Goal: Information Seeking & Learning: Learn about a topic

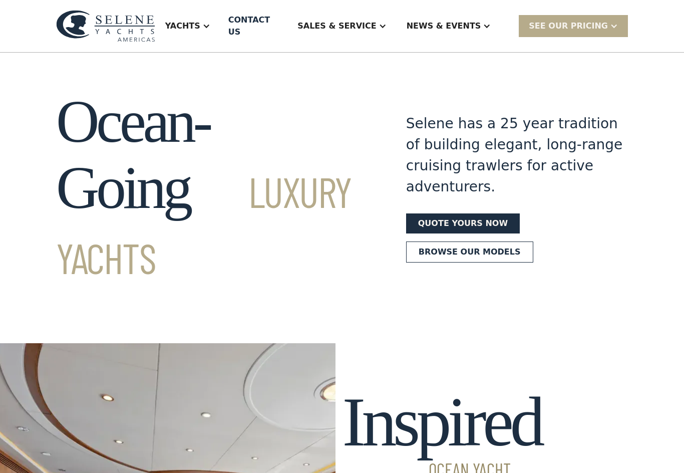
click at [366, 21] on div "Sales & Service" at bounding box center [336, 26] width 79 height 12
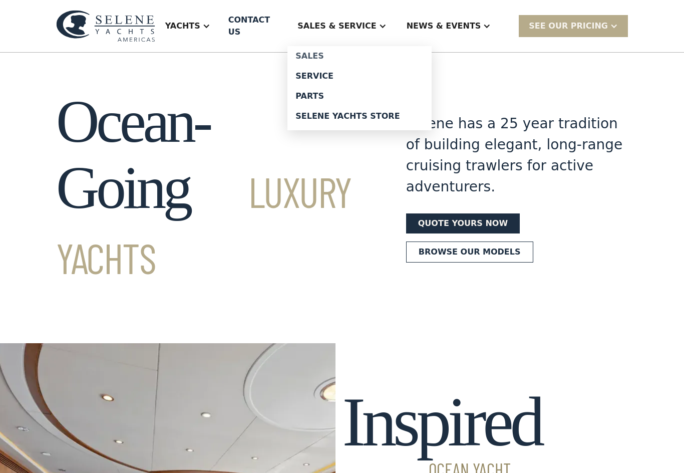
click at [328, 52] on div "Sales" at bounding box center [359, 56] width 128 height 8
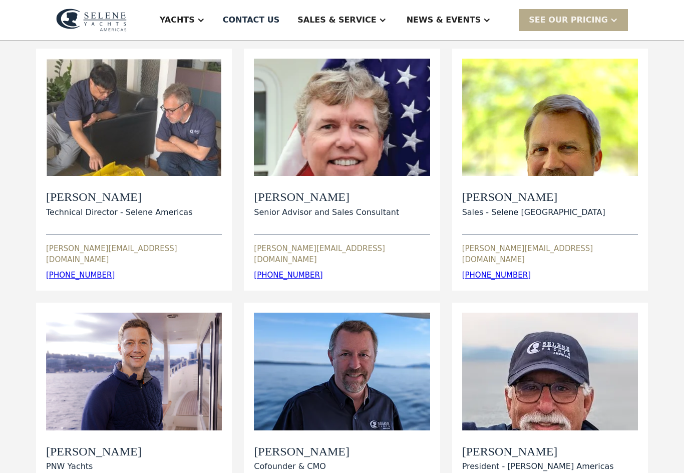
scroll to position [97, 0]
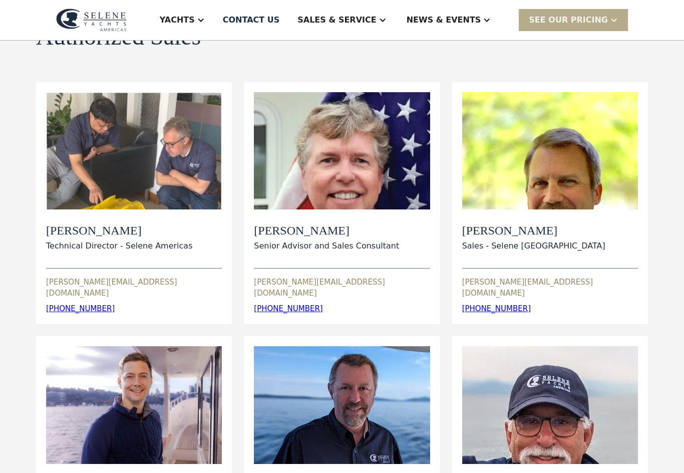
click at [535, 176] on div "View Bio" at bounding box center [550, 150] width 176 height 117
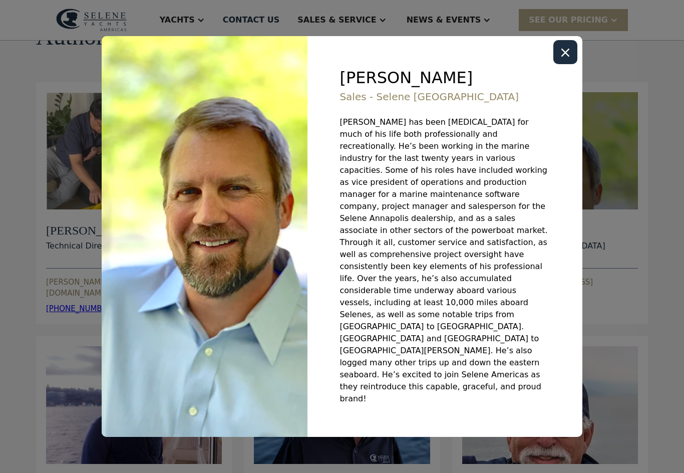
click at [359, 23] on div at bounding box center [342, 236] width 684 height 473
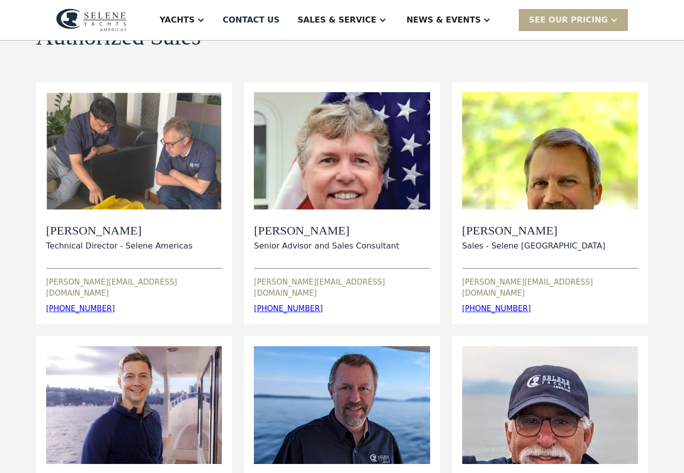
click at [354, 21] on div "Sales & Service" at bounding box center [336, 20] width 79 height 12
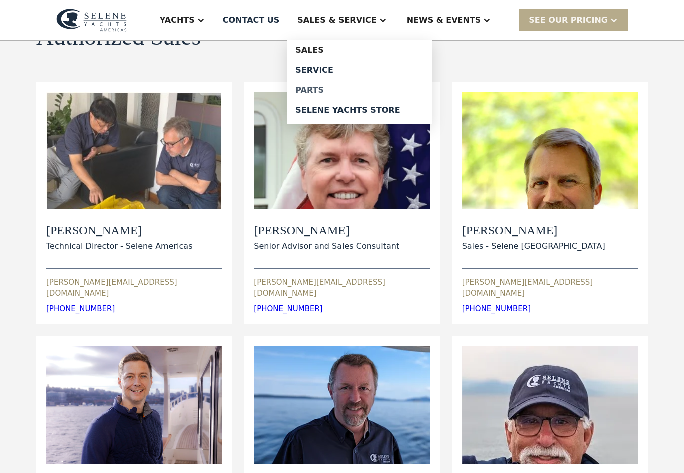
click at [330, 90] on div "Parts" at bounding box center [359, 90] width 128 height 8
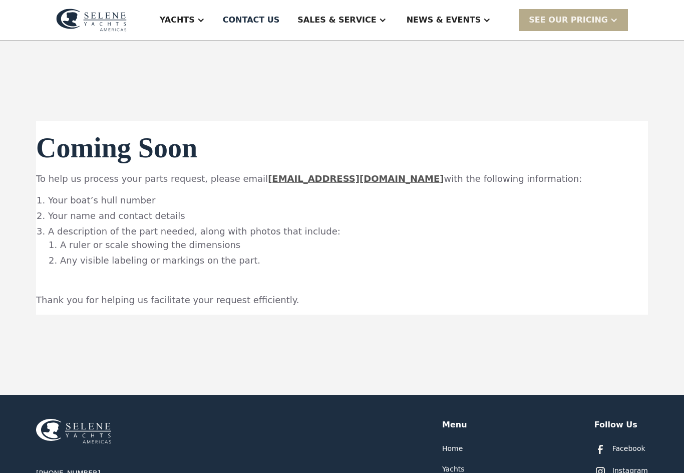
click at [347, 23] on div "Sales & Service" at bounding box center [336, 20] width 79 height 12
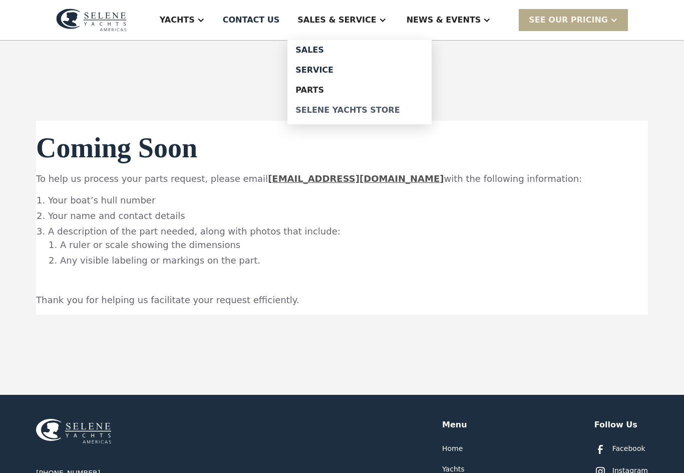
click at [335, 110] on div "Selene Yachts Store" at bounding box center [359, 110] width 128 height 8
click at [457, 20] on div "News & EVENTS" at bounding box center [443, 20] width 75 height 12
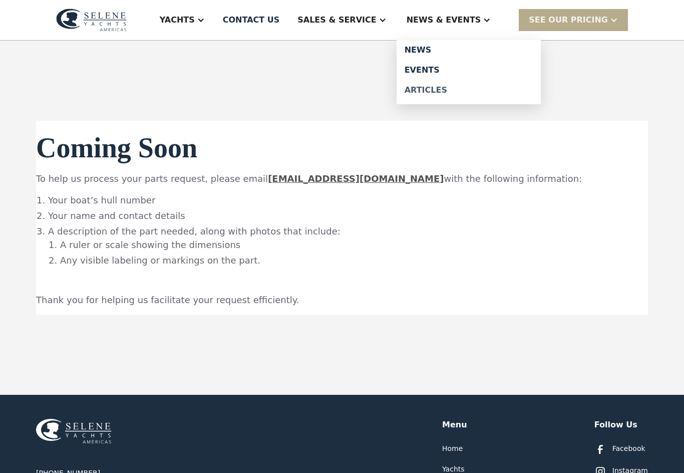
click at [427, 90] on div "Articles" at bounding box center [468, 90] width 128 height 8
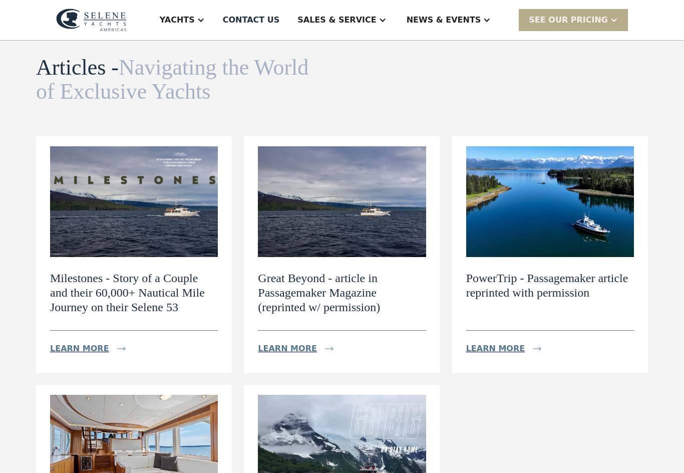
scroll to position [41, 0]
click at [329, 219] on img at bounding box center [342, 202] width 168 height 111
click at [293, 349] on div "Learn more" at bounding box center [287, 348] width 59 height 12
click at [75, 347] on div "Learn more" at bounding box center [79, 348] width 59 height 12
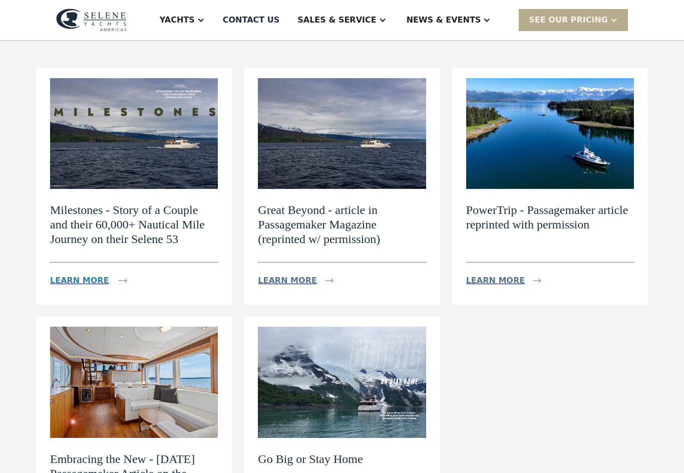
scroll to position [109, 0]
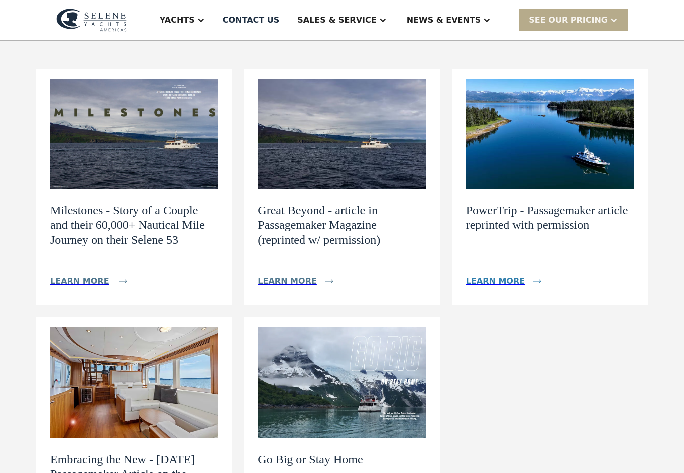
click at [533, 281] on img at bounding box center [537, 281] width 9 height 4
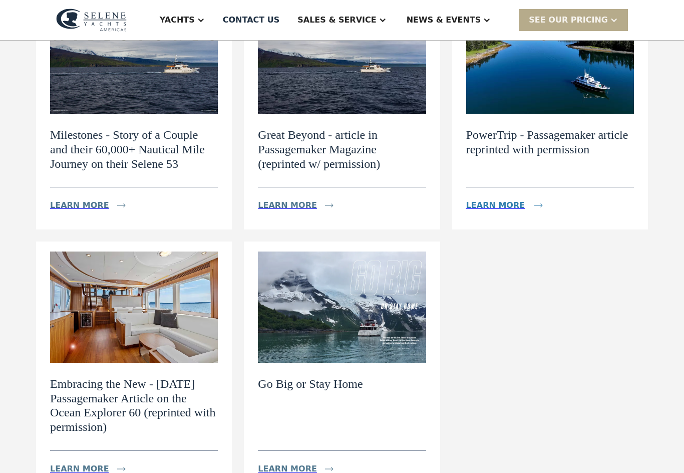
scroll to position [186, 0]
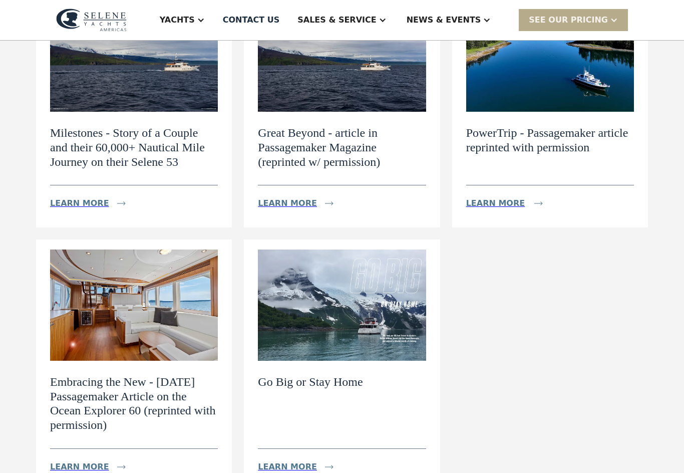
click at [368, 310] on img at bounding box center [342, 305] width 168 height 111
click at [380, 306] on img at bounding box center [342, 304] width 168 height 111
click at [358, 314] on img at bounding box center [342, 304] width 168 height 111
click at [342, 376] on h2 "Go Big or Stay Home" at bounding box center [310, 381] width 105 height 15
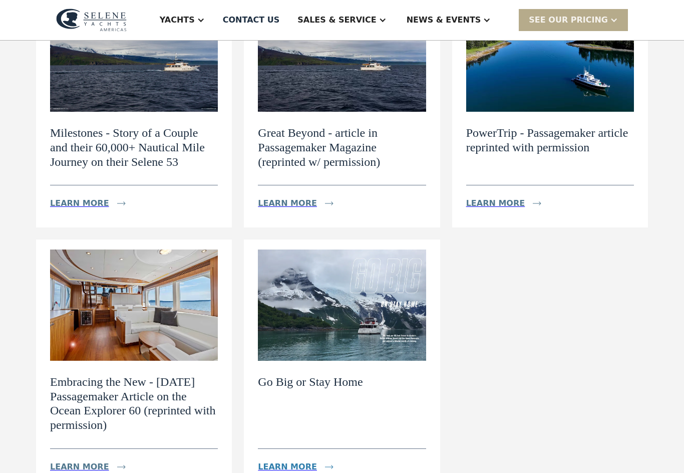
click at [312, 467] on div "Learn more" at bounding box center [302, 467] width 88 height 20
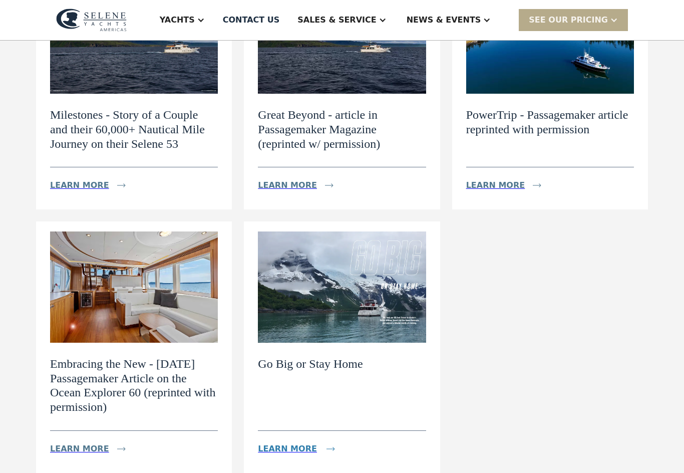
scroll to position [214, 0]
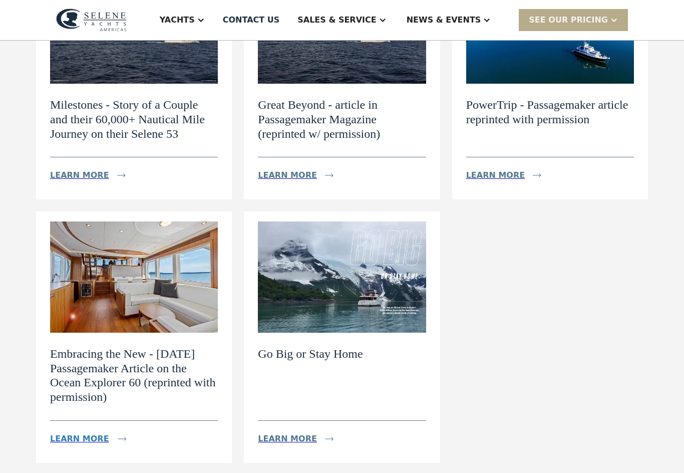
click at [74, 441] on div "Learn more" at bounding box center [79, 438] width 59 height 12
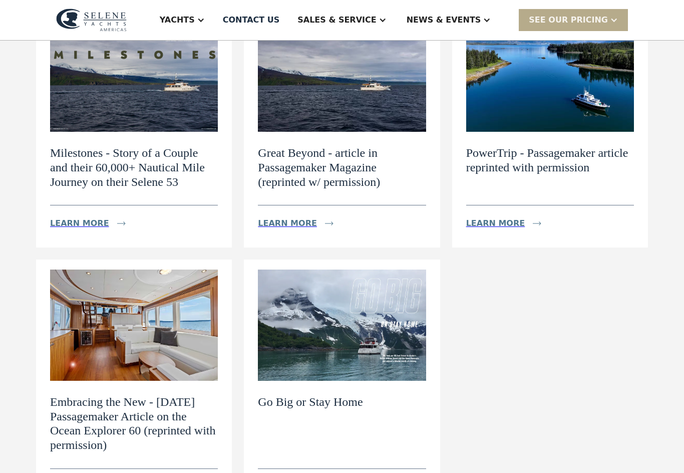
scroll to position [164, 0]
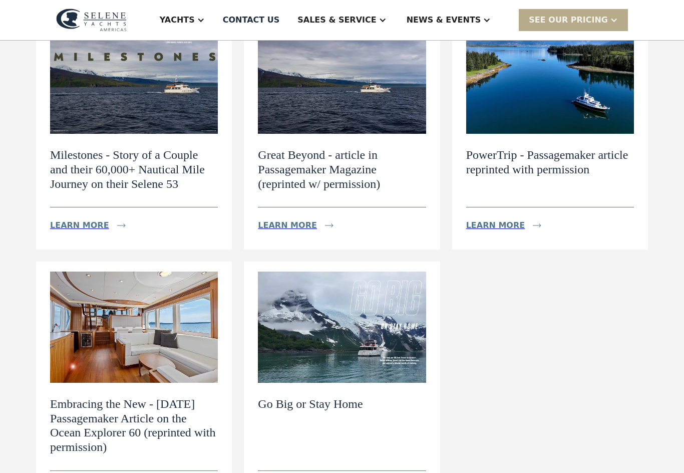
click at [462, 16] on div "News & EVENTS" at bounding box center [443, 20] width 75 height 12
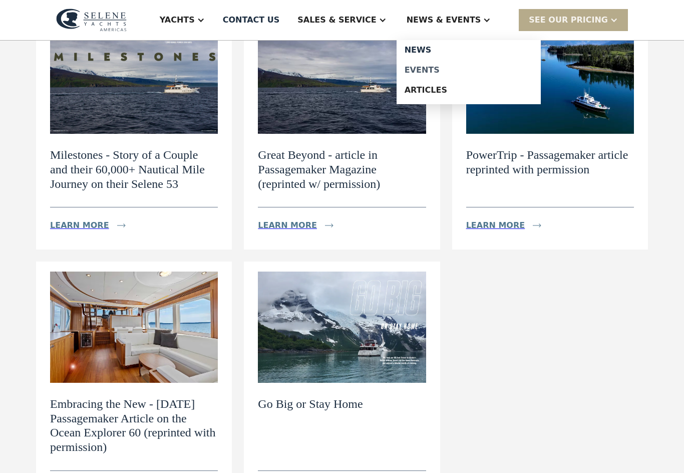
click at [454, 70] on div "Events" at bounding box center [468, 70] width 128 height 8
